Goal: Obtain resource: Obtain resource

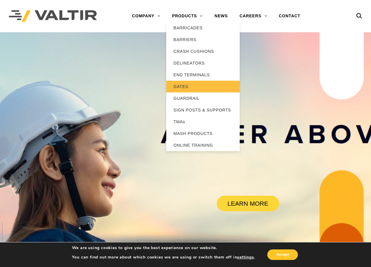
click at [187, 86] on link "GATES" at bounding box center [202, 87] width 73 height 12
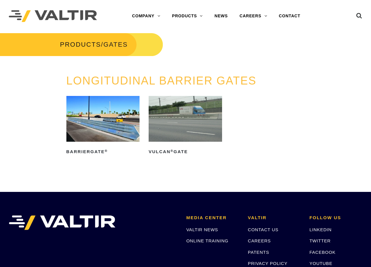
click at [117, 131] on img at bounding box center [102, 119] width 73 height 46
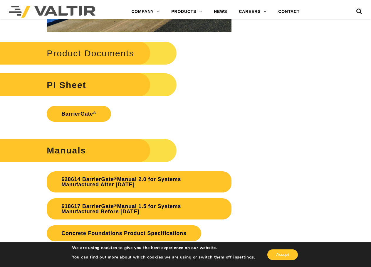
scroll to position [1087, 0]
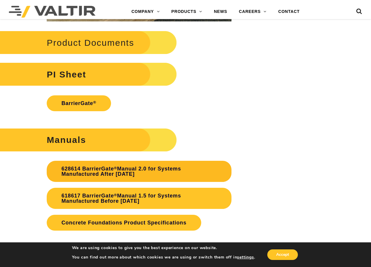
click at [111, 170] on link "628614 BarrierGate ® Manual 2.0 for Systems Manufactured After January 2024" at bounding box center [139, 171] width 185 height 21
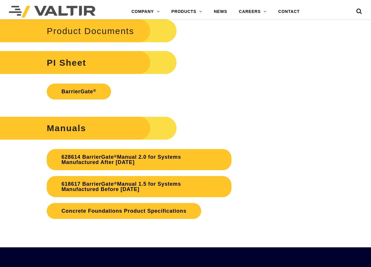
scroll to position [1087, 0]
